Goal: Task Accomplishment & Management: Complete application form

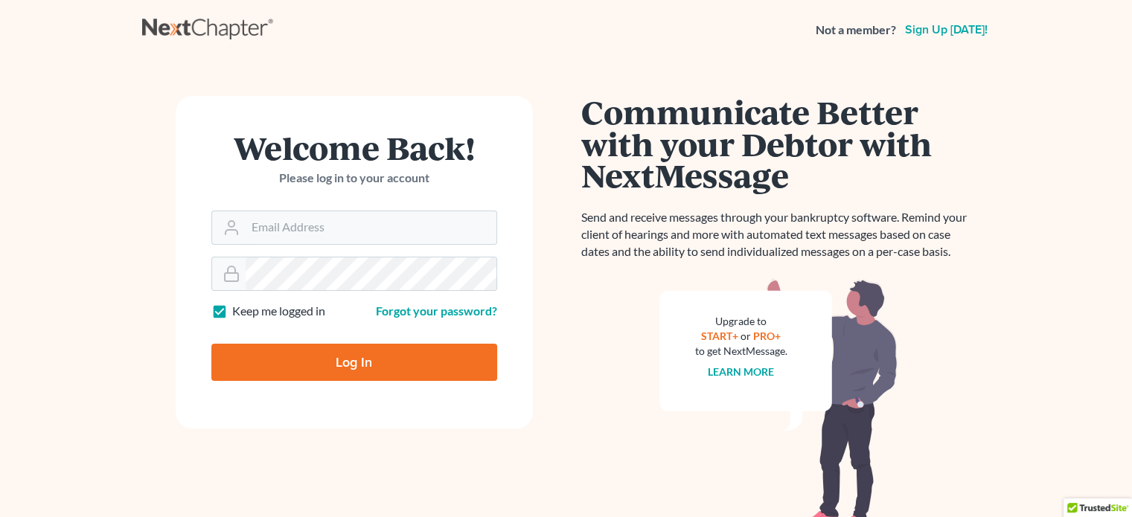
click at [959, 32] on link "Sign up [DATE]!" at bounding box center [946, 30] width 89 height 12
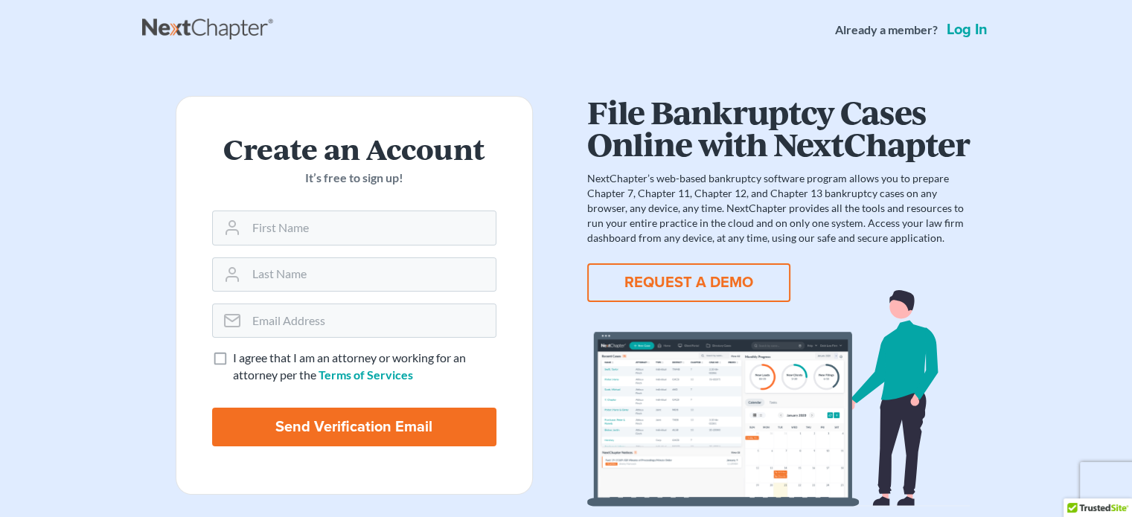
scroll to position [51, 0]
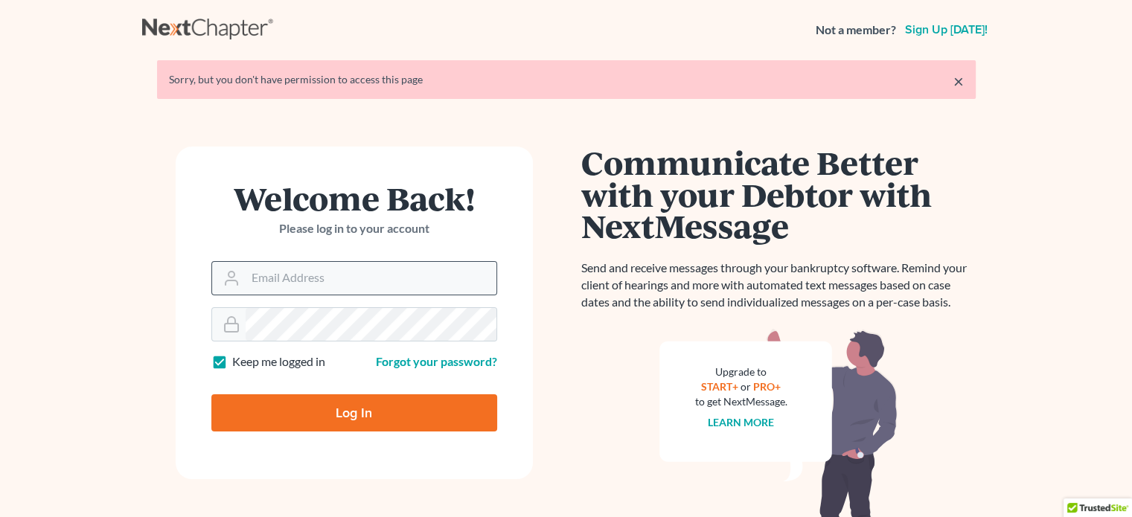
click at [238, 285] on icon at bounding box center [232, 278] width 18 height 18
click at [269, 278] on input "Email Address" at bounding box center [371, 278] width 251 height 33
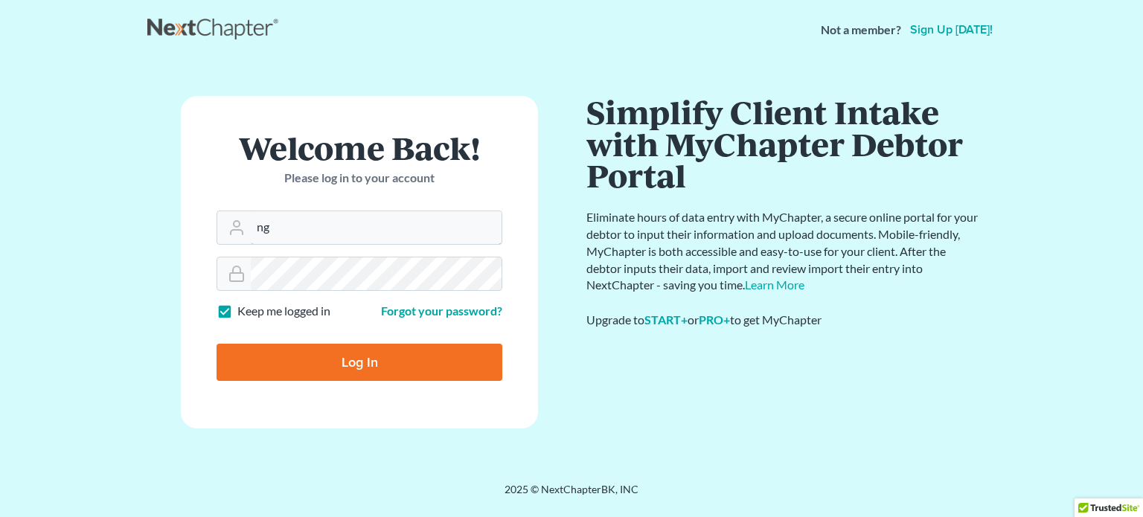
type input "ngregg@apierrelaw.com"
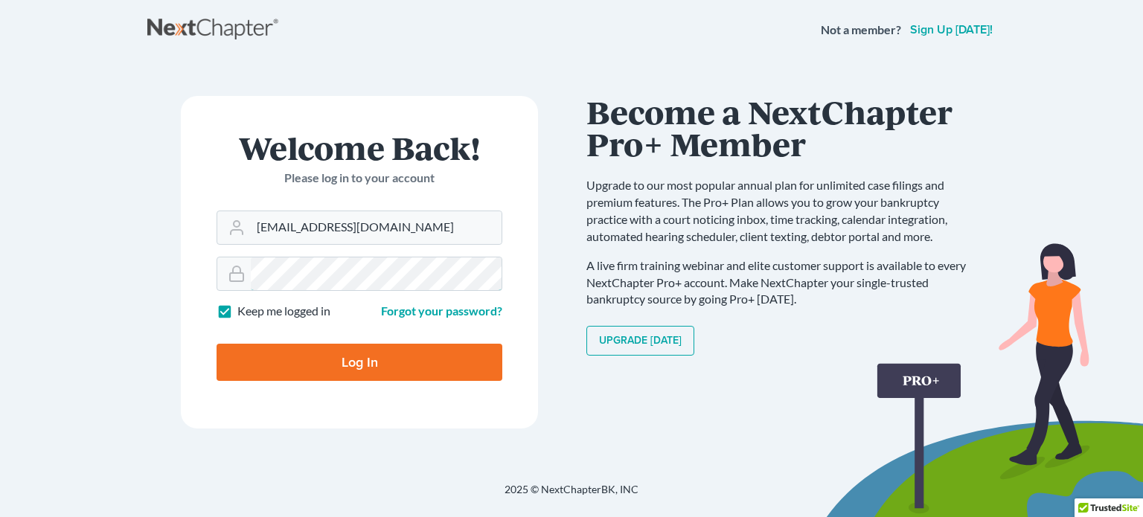
click at [217, 344] on input "Log In" at bounding box center [360, 362] width 286 height 37
type input "Thinking..."
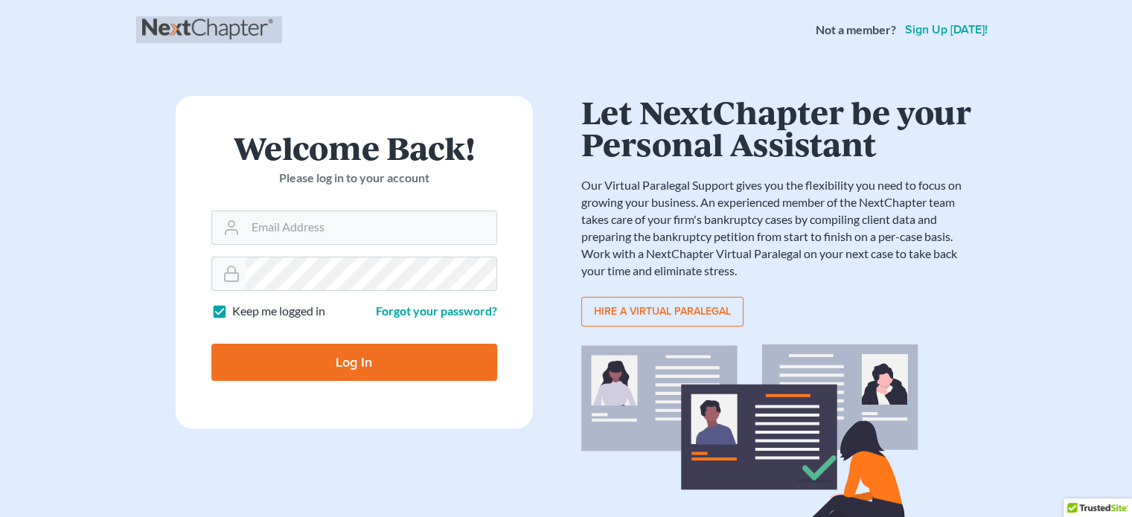
click at [238, 30] on link at bounding box center [209, 29] width 134 height 27
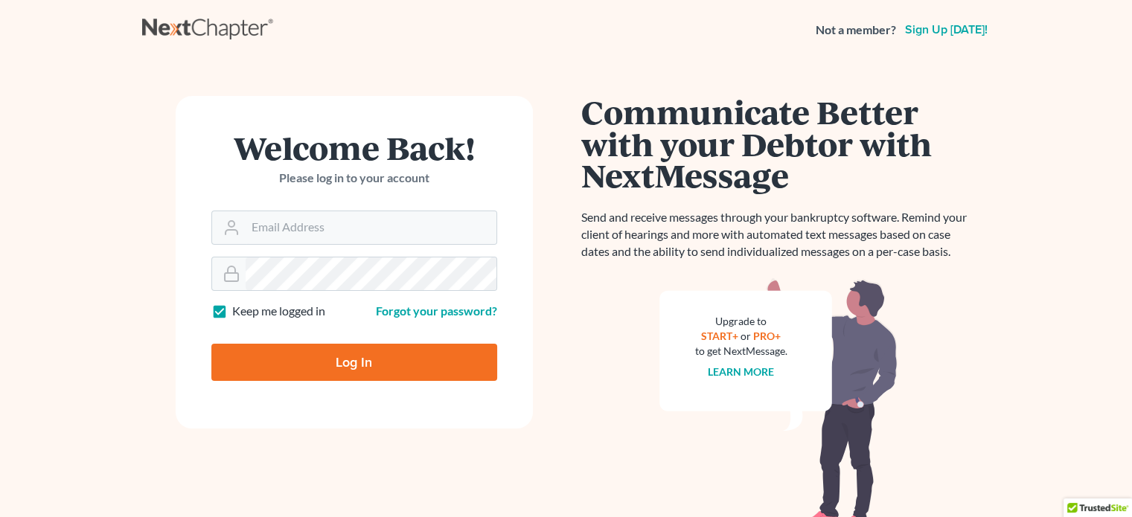
click at [903, 29] on div "Not a member? Sign up today!" at bounding box center [903, 29] width 175 height 27
click at [924, 28] on link "Sign up today!" at bounding box center [946, 30] width 89 height 12
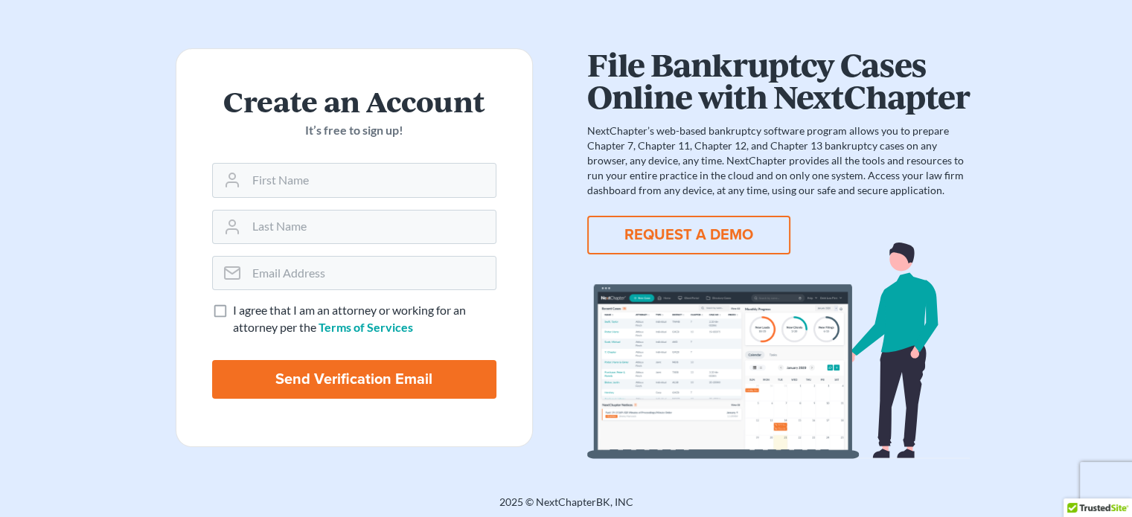
scroll to position [51, 0]
